Goal: Transaction & Acquisition: Purchase product/service

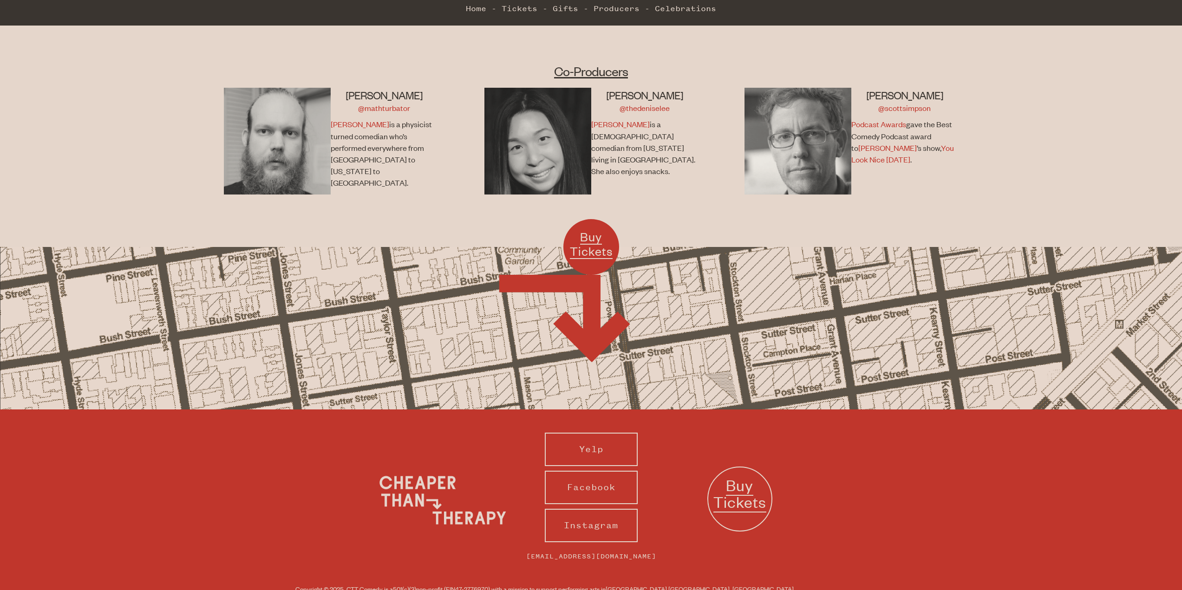
scroll to position [718, 0]
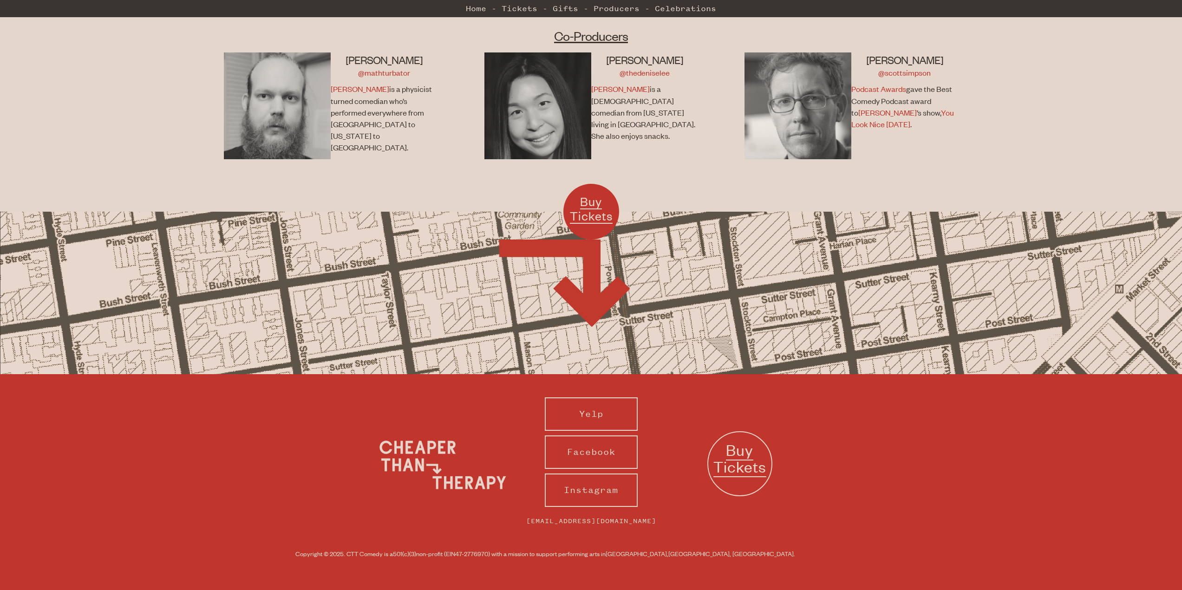
click at [584, 210] on span "Buy Tickets" at bounding box center [591, 209] width 43 height 30
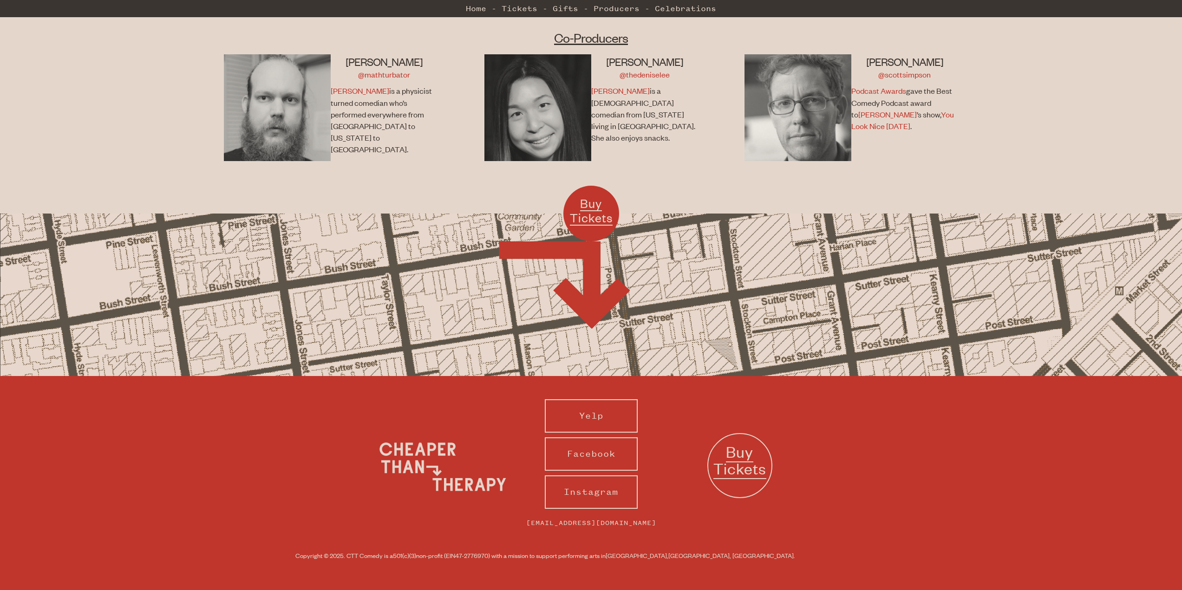
scroll to position [718, 0]
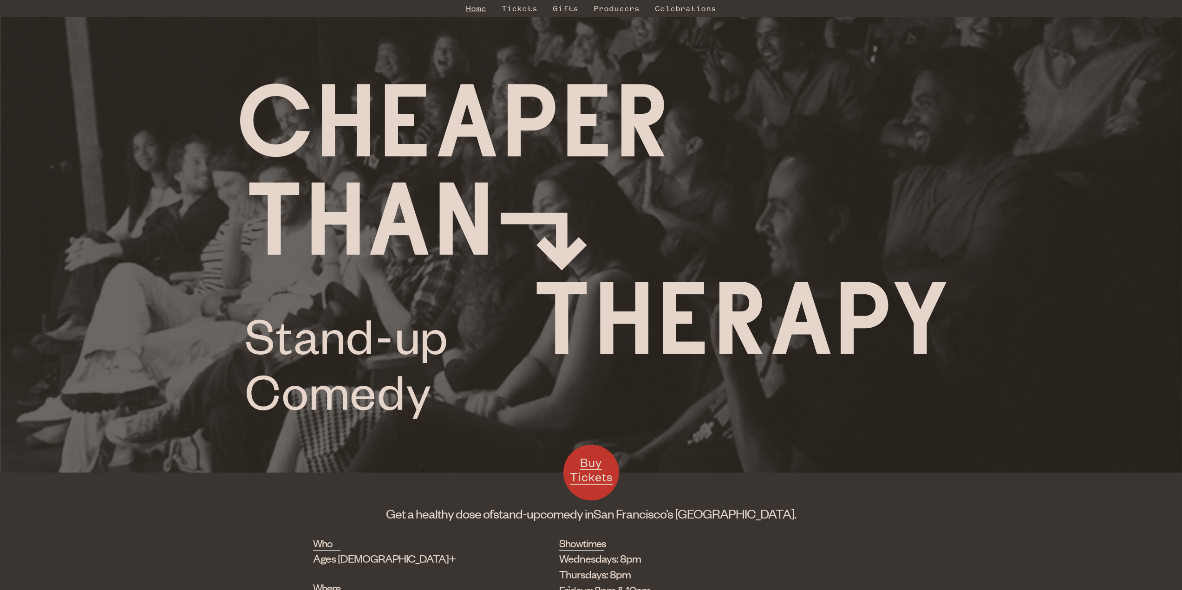
click at [479, 9] on link "Home" at bounding box center [476, 8] width 20 height 19
click at [675, 7] on link "Celebrations" at bounding box center [685, 8] width 61 height 19
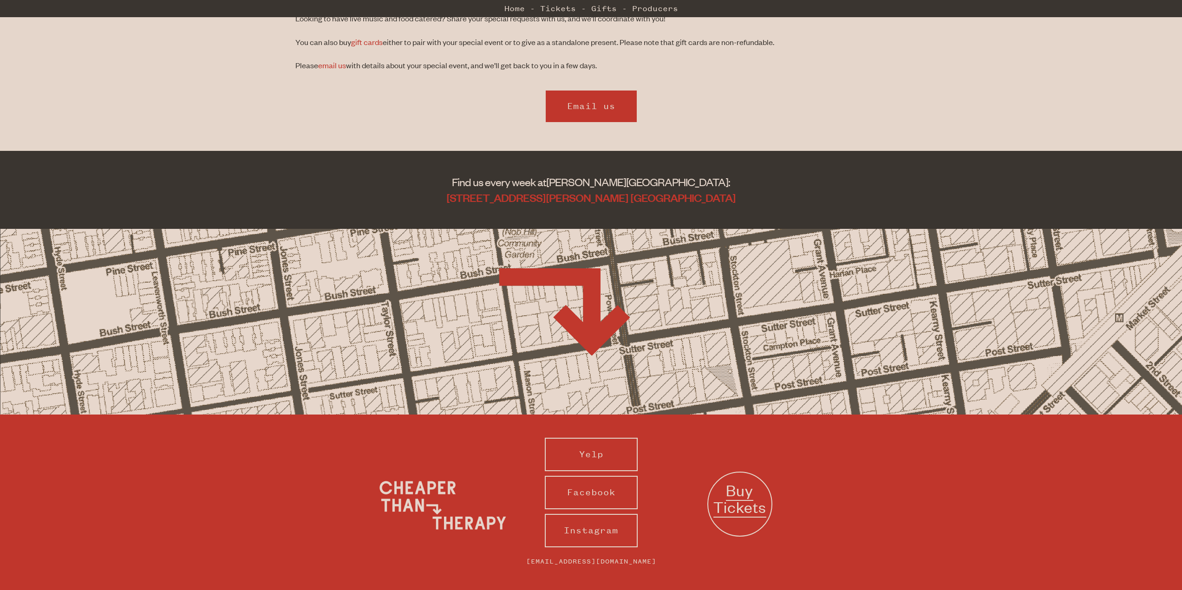
scroll to position [476, 0]
